Goal: Task Accomplishment & Management: Manage account settings

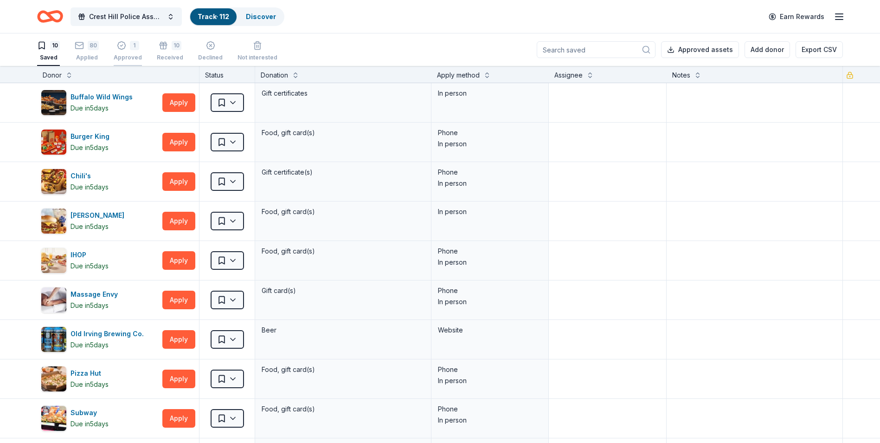
click at [119, 52] on div "1 Approved" at bounding box center [128, 51] width 28 height 20
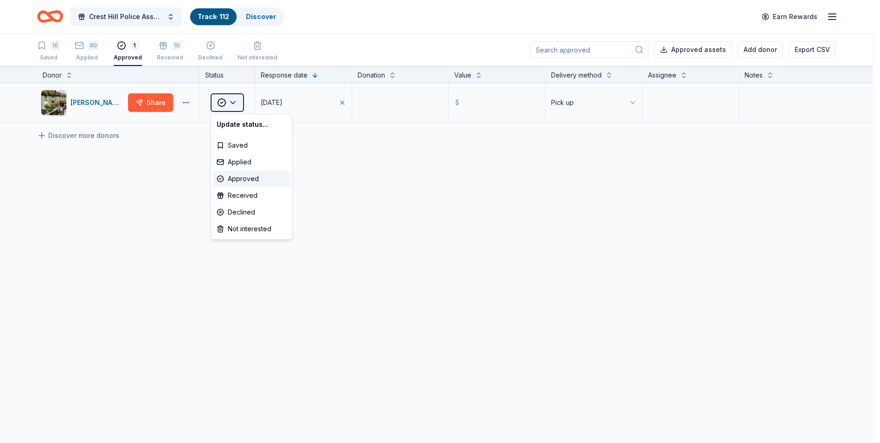
click at [235, 103] on html "Crest Hill Police Association 15th Annual Golf Outing Fundraiser Track · 112 Di…" at bounding box center [440, 221] width 880 height 443
click at [239, 196] on div "Received" at bounding box center [251, 195] width 77 height 17
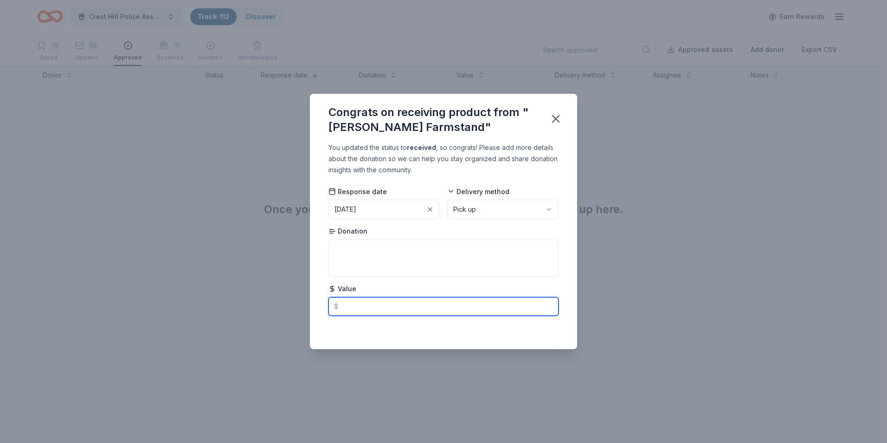
click at [464, 310] on input "text" at bounding box center [444, 306] width 230 height 19
click at [457, 253] on textarea at bounding box center [444, 257] width 230 height 37
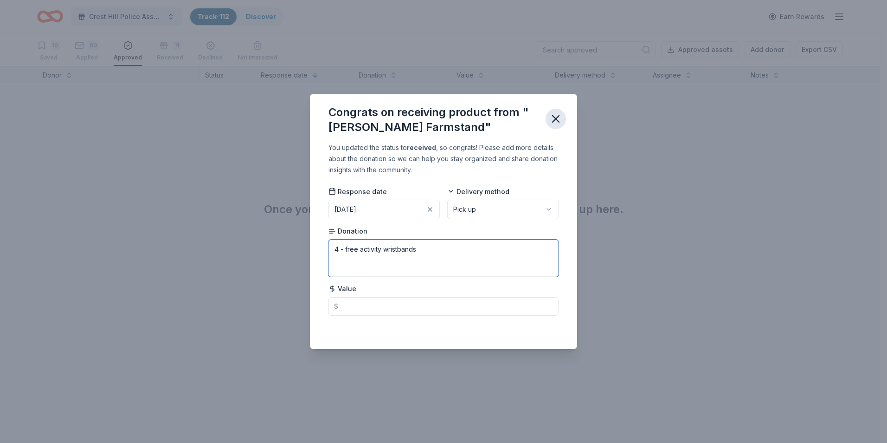
type textarea "4 - free activity wristbands"
click at [558, 117] on icon "button" at bounding box center [556, 119] width 6 height 6
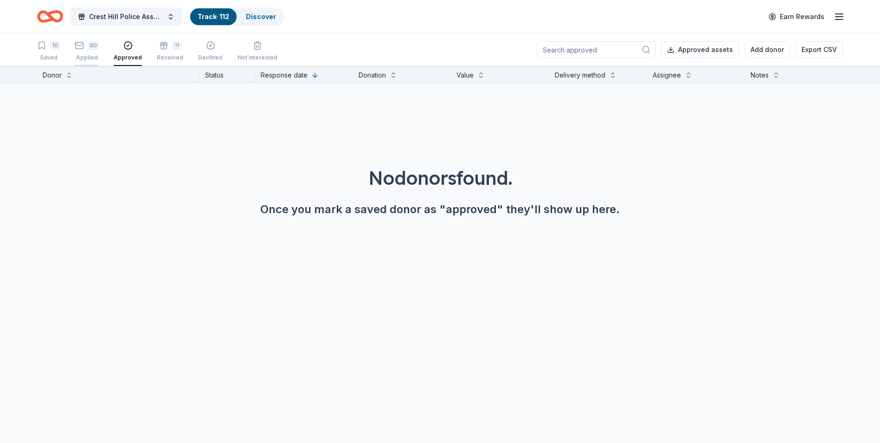
click at [85, 54] on div "Applied" at bounding box center [87, 57] width 24 height 7
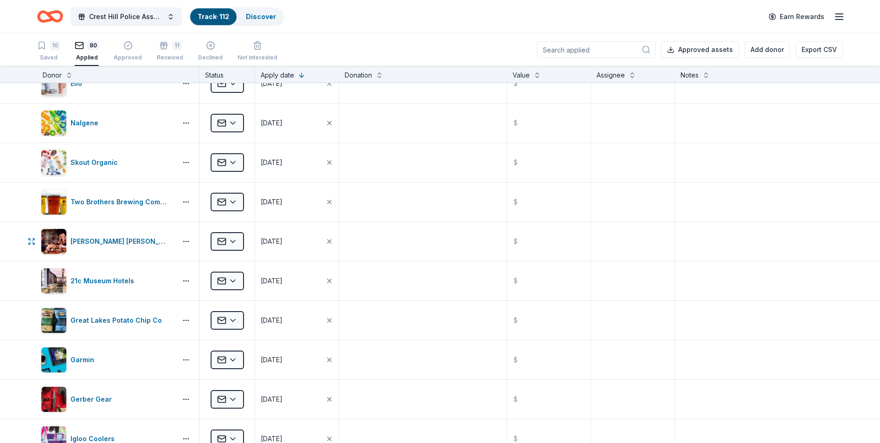
scroll to position [928, 0]
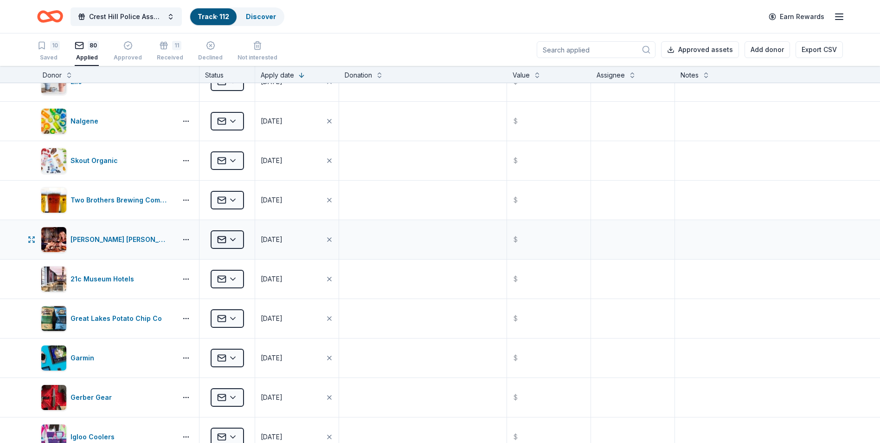
click at [237, 240] on html "Crest Hill Police Association 15th Annual Golf Outing Fundraiser Track · 112 Di…" at bounding box center [440, 221] width 880 height 443
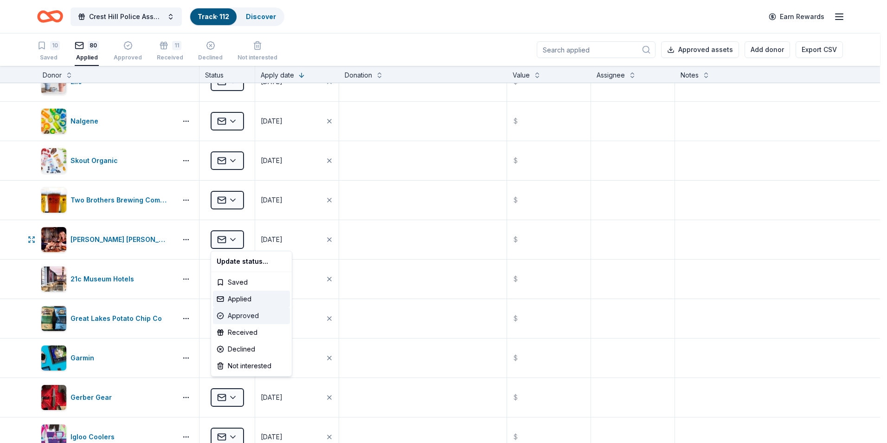
click at [254, 316] on div "Approved" at bounding box center [251, 315] width 77 height 17
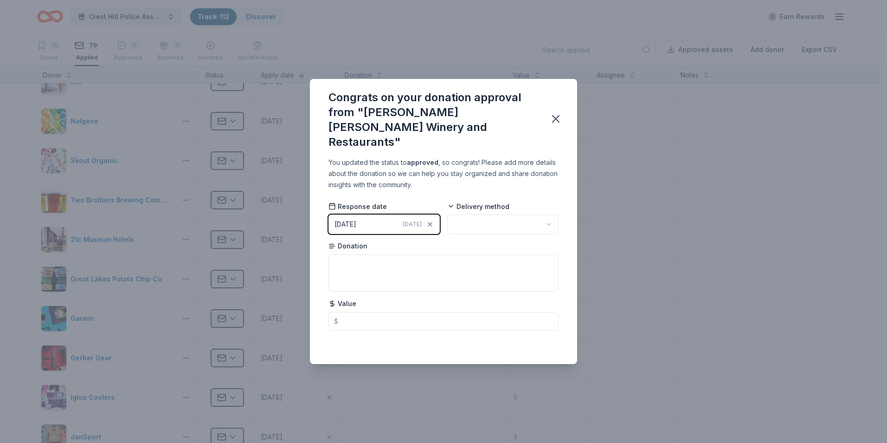
click at [356, 219] on div "[DATE]" at bounding box center [346, 224] width 22 height 11
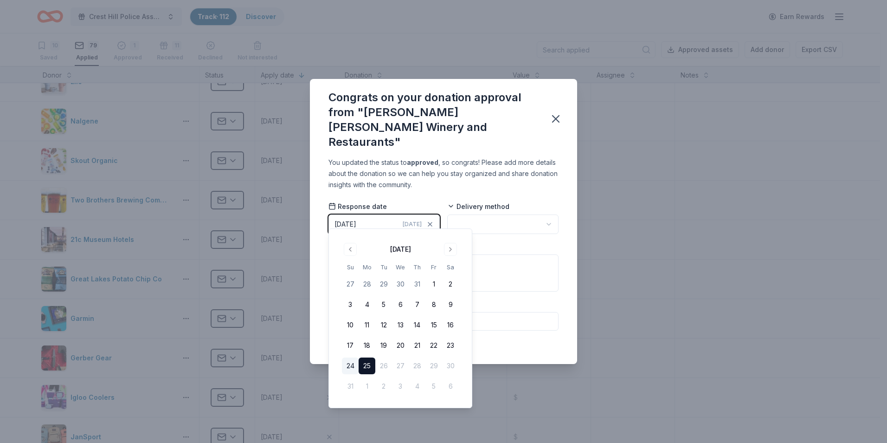
click at [351, 364] on button "24" at bounding box center [350, 365] width 17 height 17
click at [494, 218] on html "Crest Hill Police Association 15th Annual Golf Outing Fundraiser Track · 112 Di…" at bounding box center [443, 221] width 887 height 443
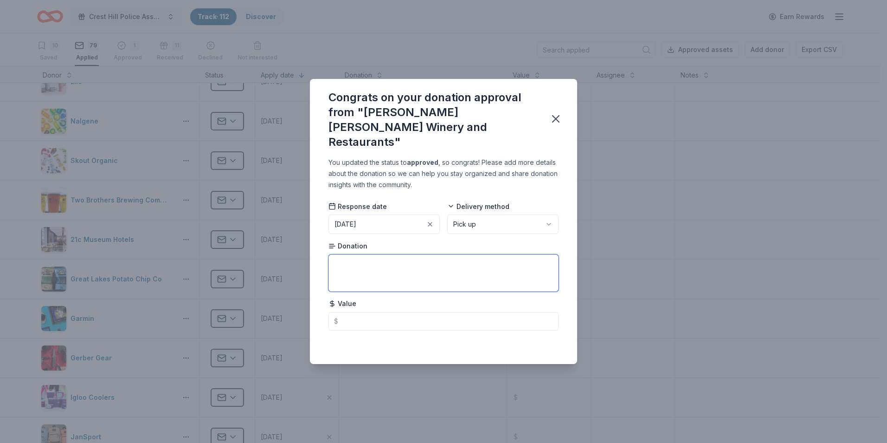
click at [360, 266] on textarea at bounding box center [444, 272] width 230 height 37
paste textarea "Magnum Bottle of Meritage Wine w/ Complimentary 3 Month Wine Membership & Tasti…"
type textarea "Magnum Bottle of Meritage Wine w/ Complimentary 3 Month Wine Membership & Tasti…"
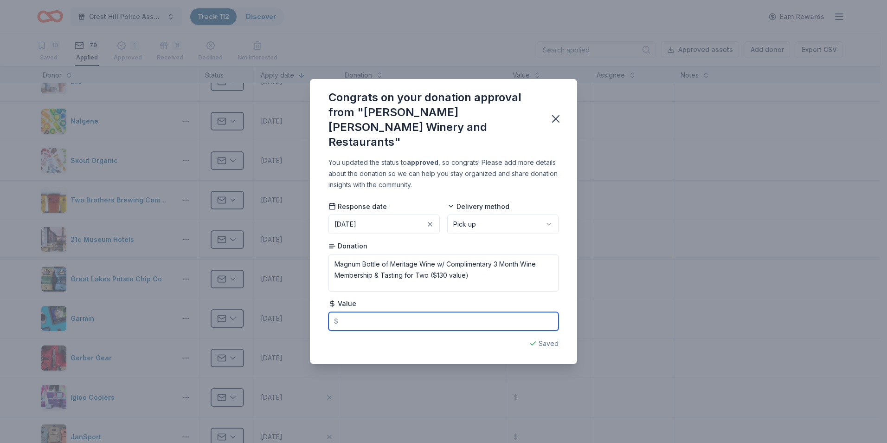
click at [369, 313] on input "text" at bounding box center [444, 321] width 230 height 19
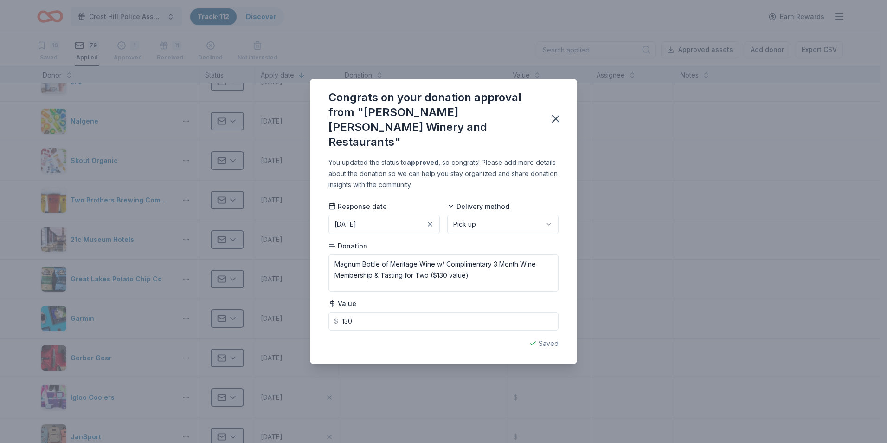
type input "130.00"
click at [540, 187] on div "You updated the status to approved , so congrats! Please add more details about…" at bounding box center [443, 260] width 267 height 207
click at [554, 119] on icon "button" at bounding box center [556, 118] width 13 height 13
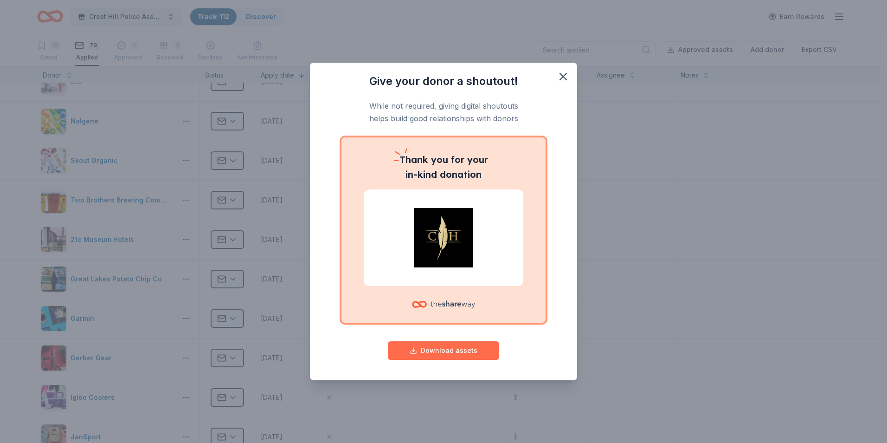
click at [448, 348] on button "Download assets" at bounding box center [443, 350] width 111 height 19
click at [449, 352] on button "Download assets" at bounding box center [443, 350] width 111 height 19
click at [566, 79] on icon "button" at bounding box center [563, 76] width 6 height 6
